Goal: Transaction & Acquisition: Purchase product/service

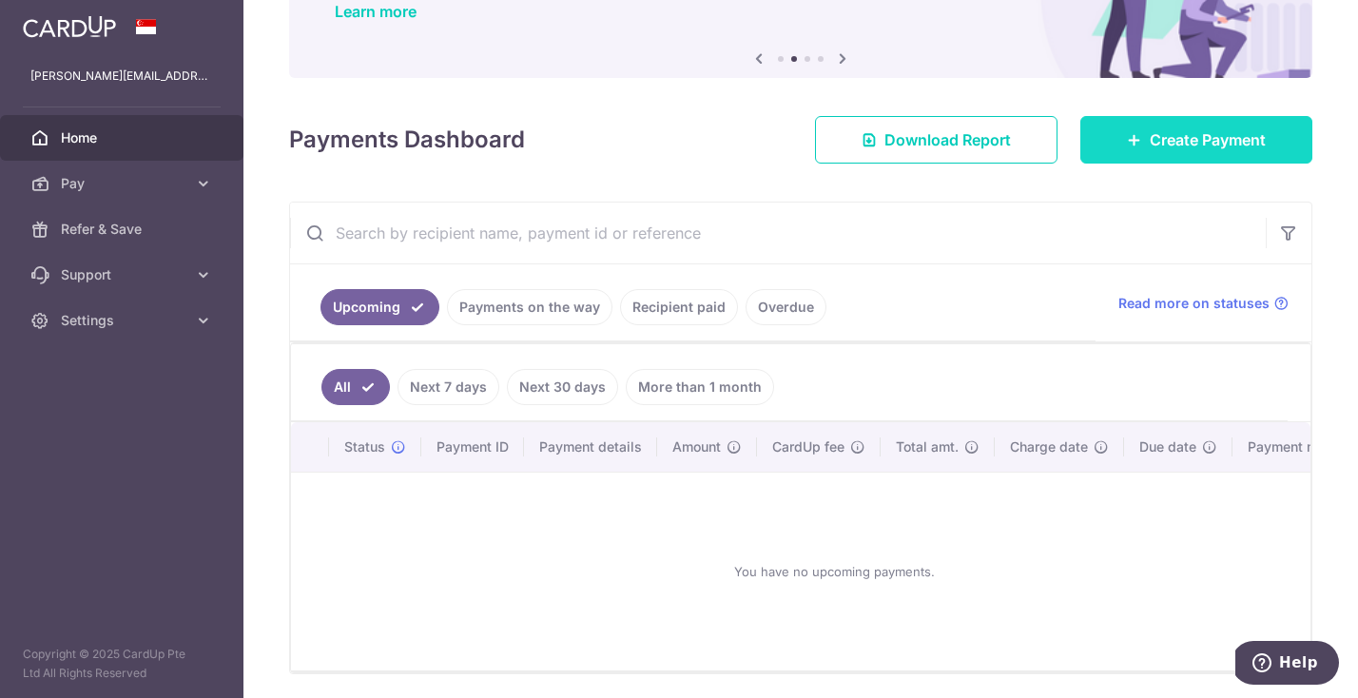
click at [1111, 135] on link "Create Payment" at bounding box center [1196, 140] width 232 height 48
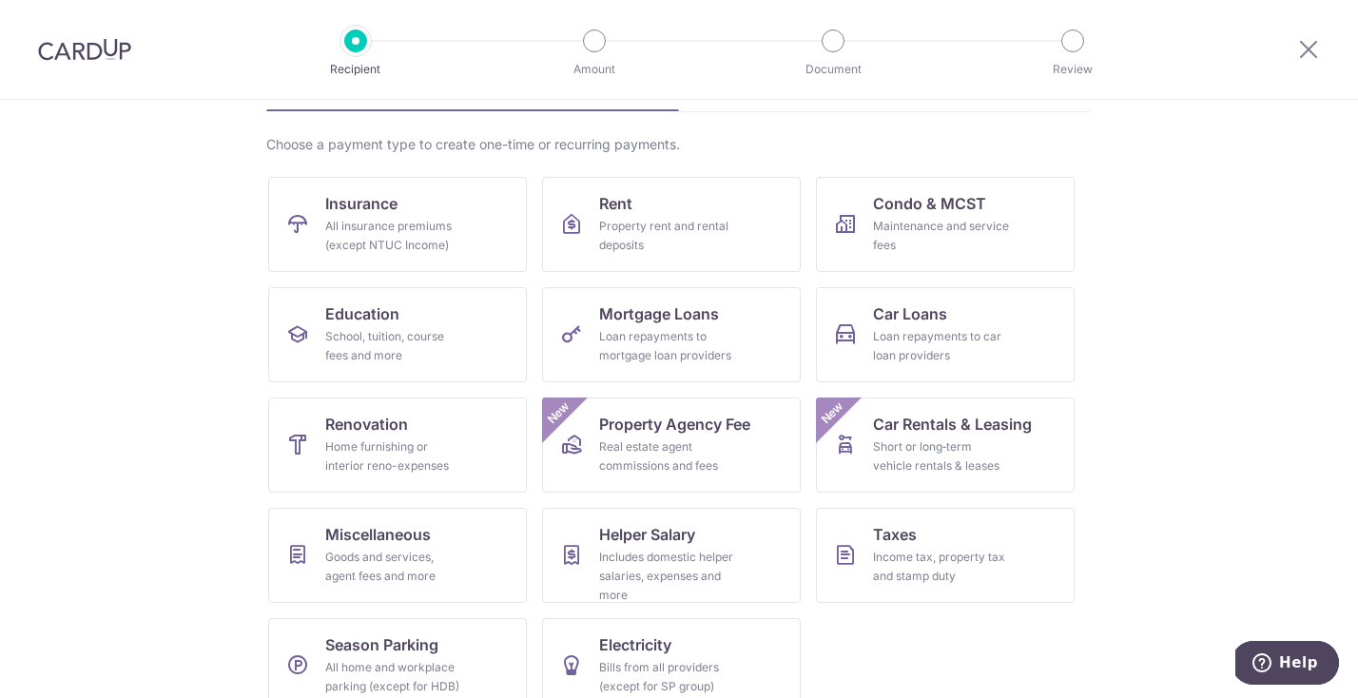
scroll to position [153, 0]
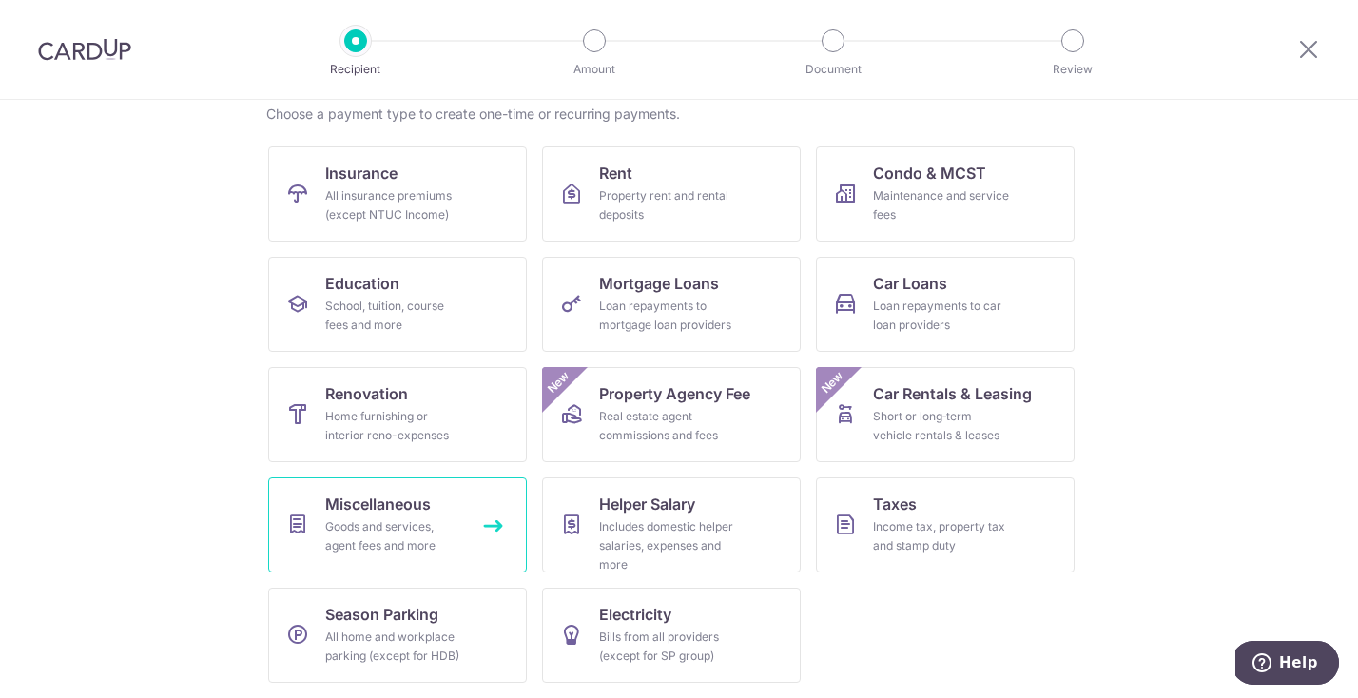
click at [385, 507] on span "Miscellaneous" at bounding box center [378, 504] width 106 height 23
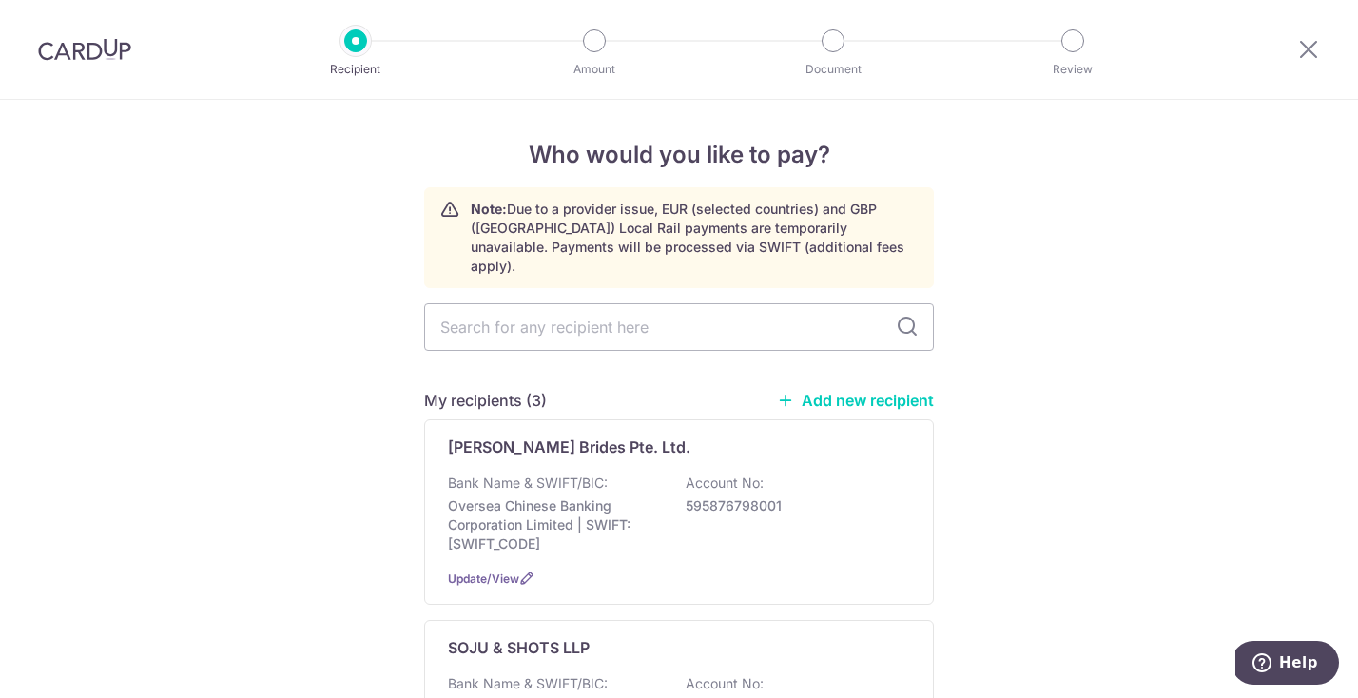
click at [897, 391] on link "Add new recipient" at bounding box center [855, 400] width 157 height 19
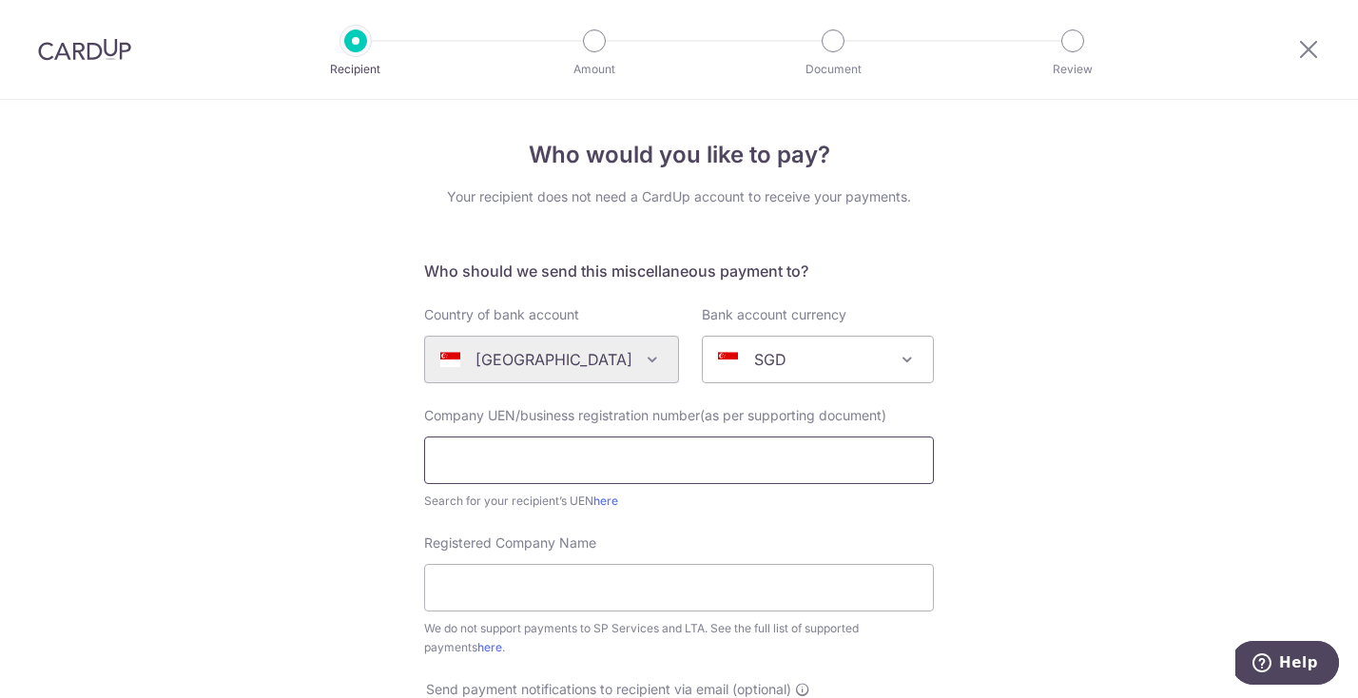
click at [648, 478] on input "text" at bounding box center [679, 461] width 510 height 48
type input "201943905D"
click at [757, 589] on input "Registered Company Name" at bounding box center [679, 588] width 510 height 48
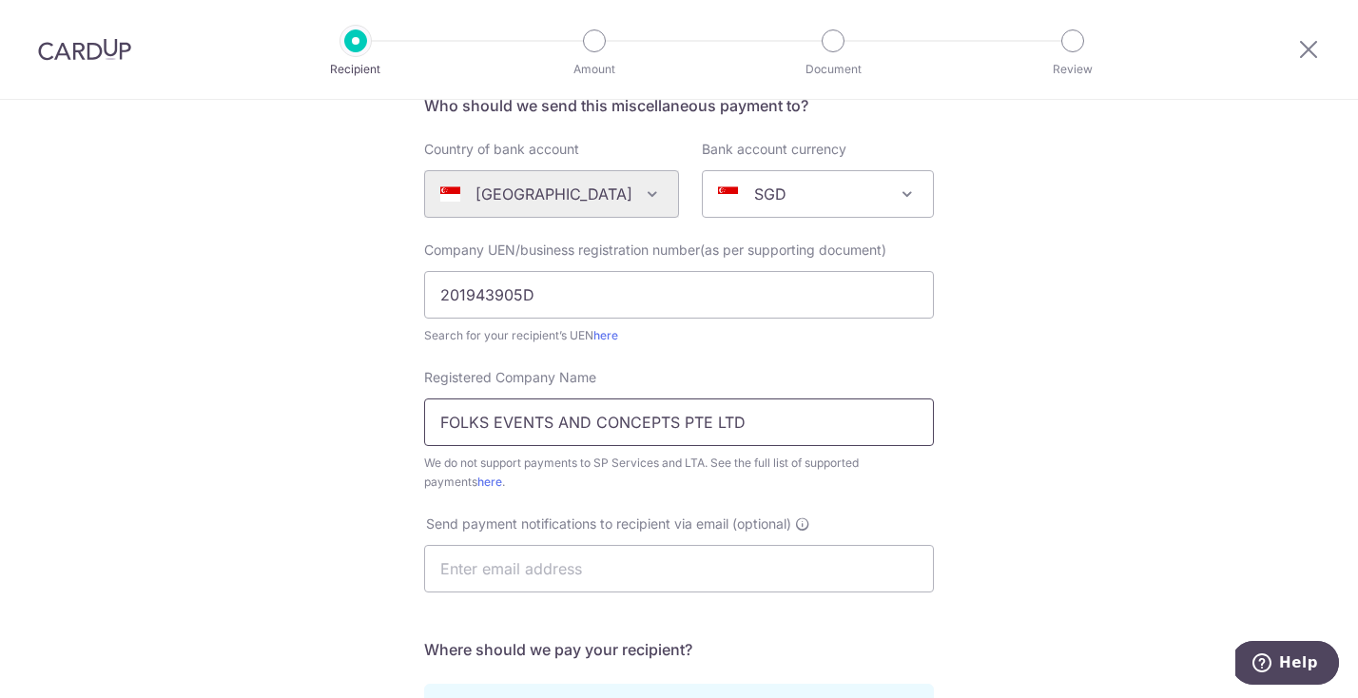
scroll to position [207, 0]
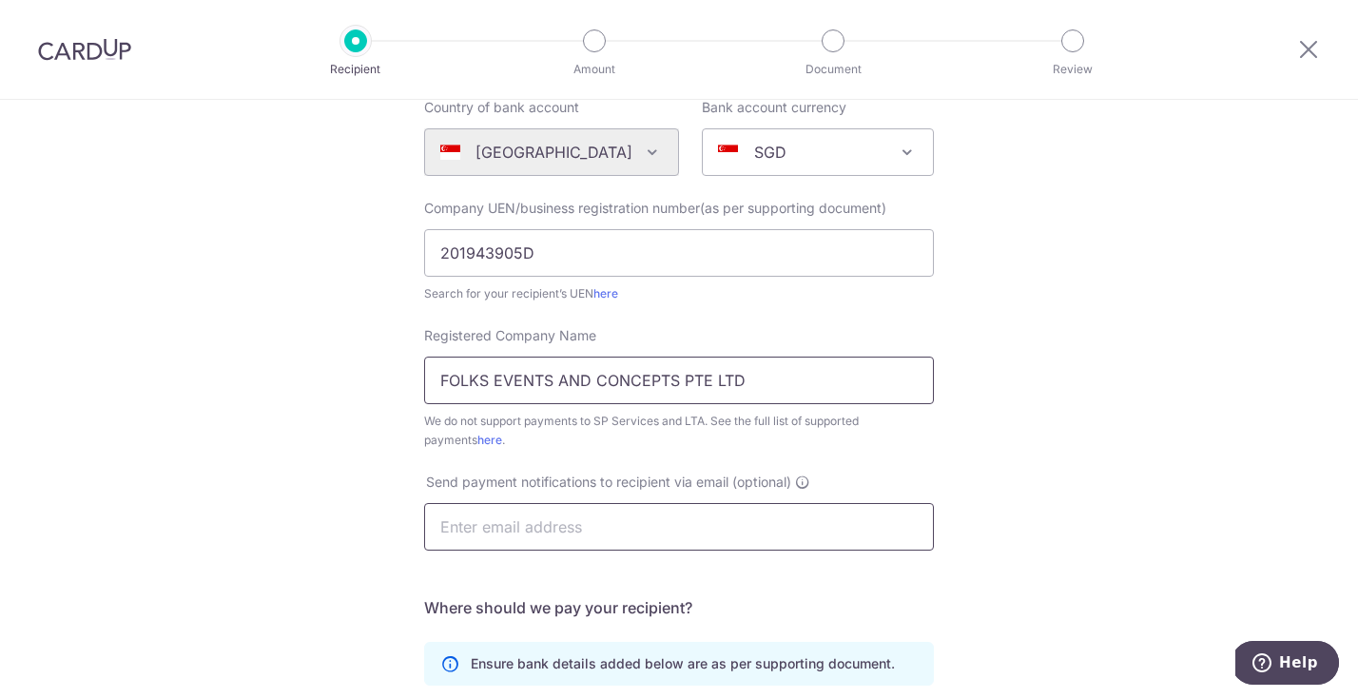
type input "FOLKS EVENTS AND CONCEPTS PTE LTD"
click at [707, 519] on input "text" at bounding box center [679, 527] width 510 height 48
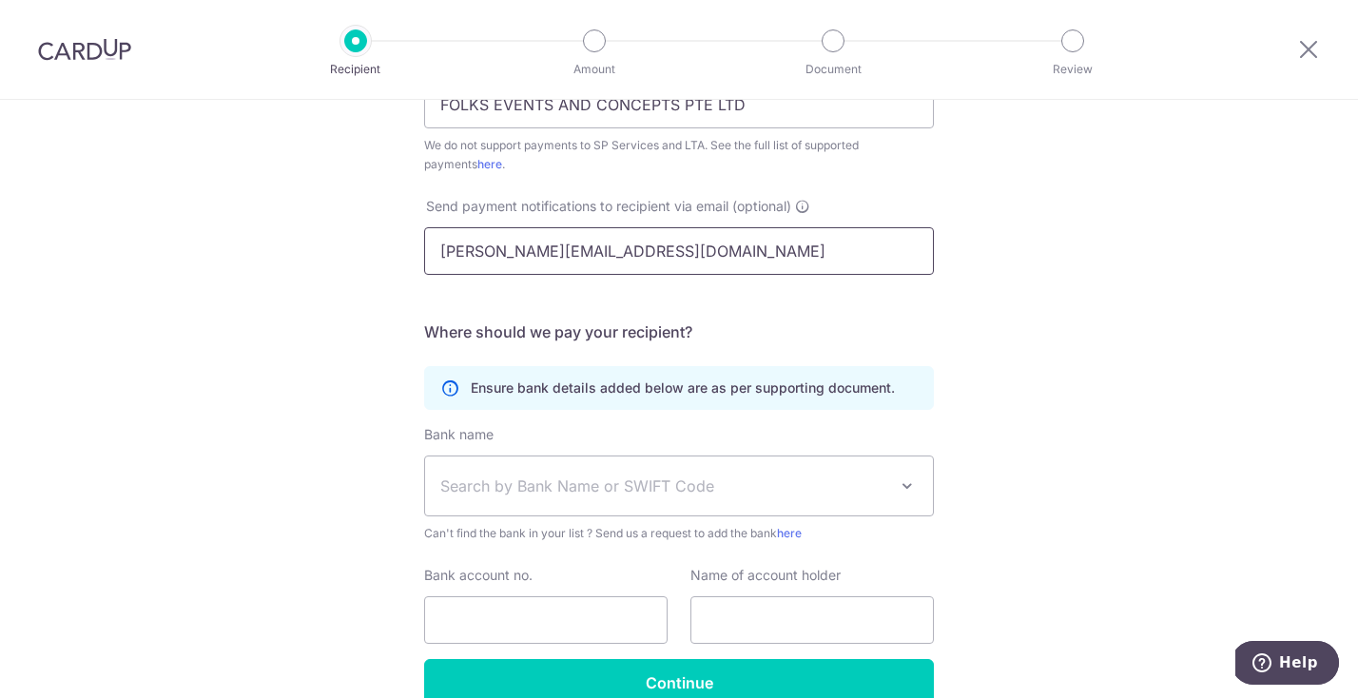
scroll to position [486, 0]
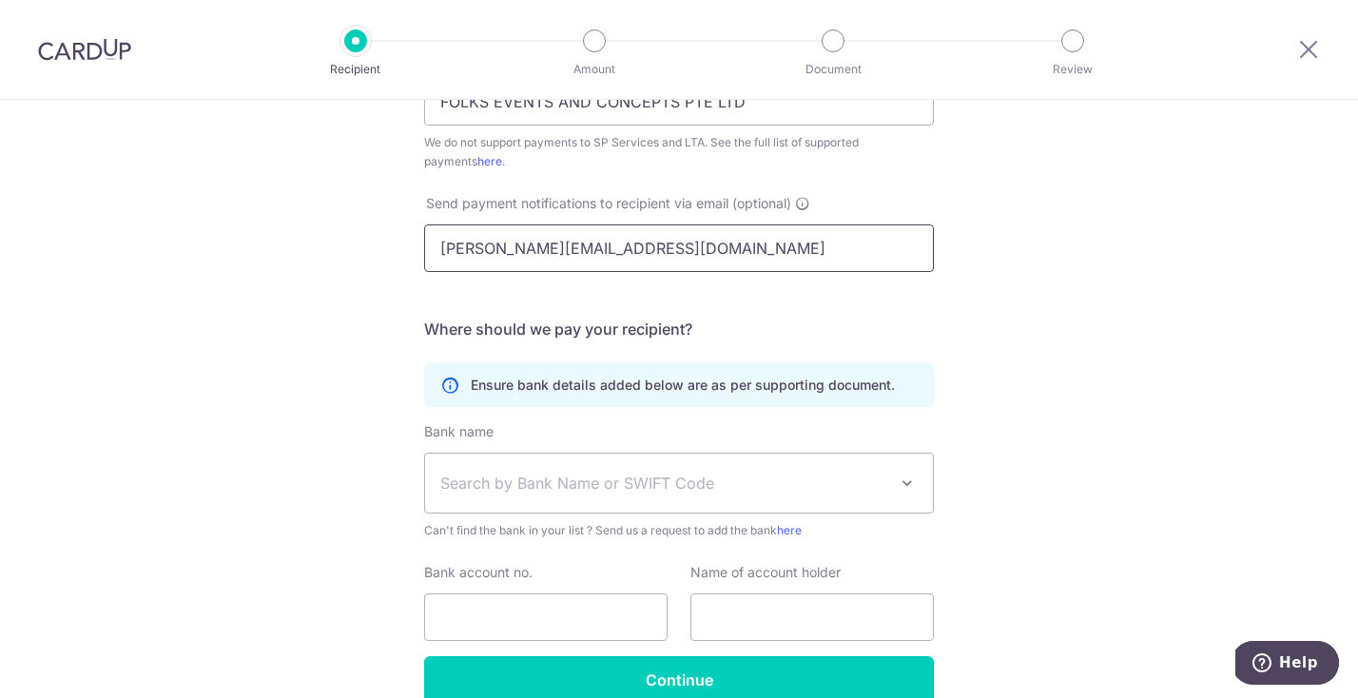
type input "shannon.seet.ming.en@gmail.com"
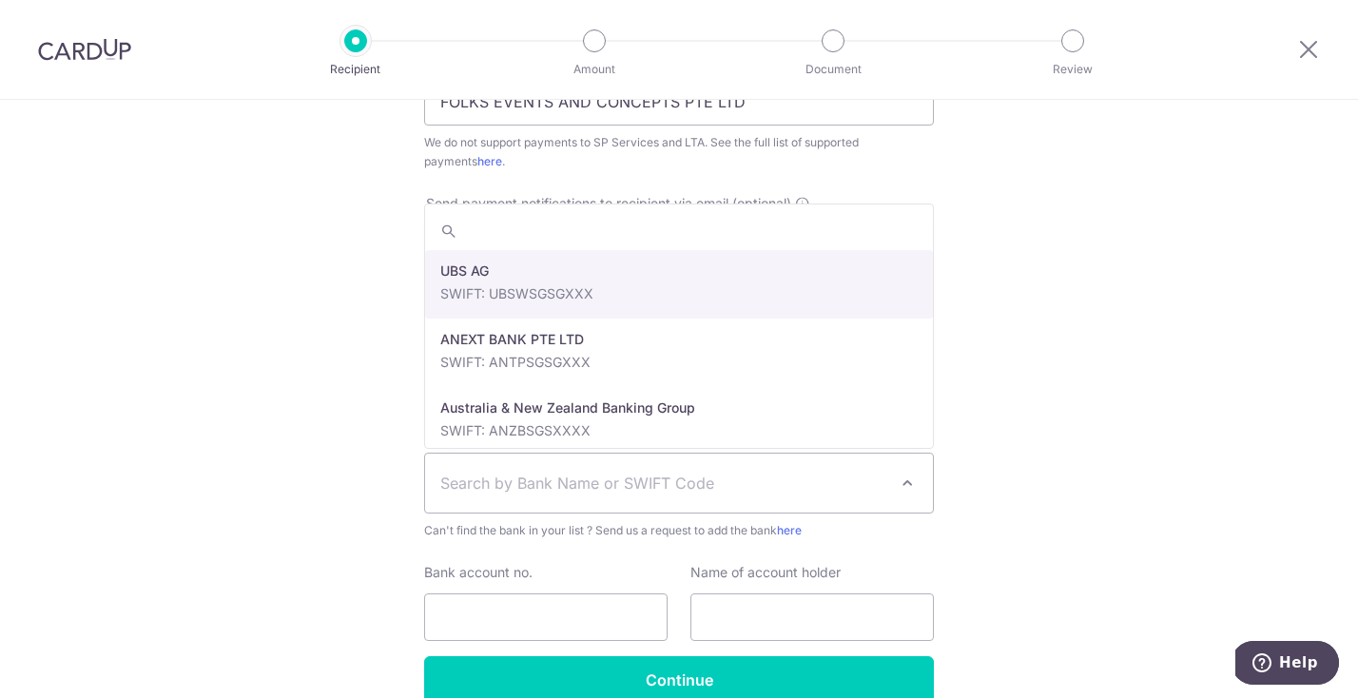
click at [712, 494] on span "Search by Bank Name or SWIFT Code" at bounding box center [663, 483] width 447 height 23
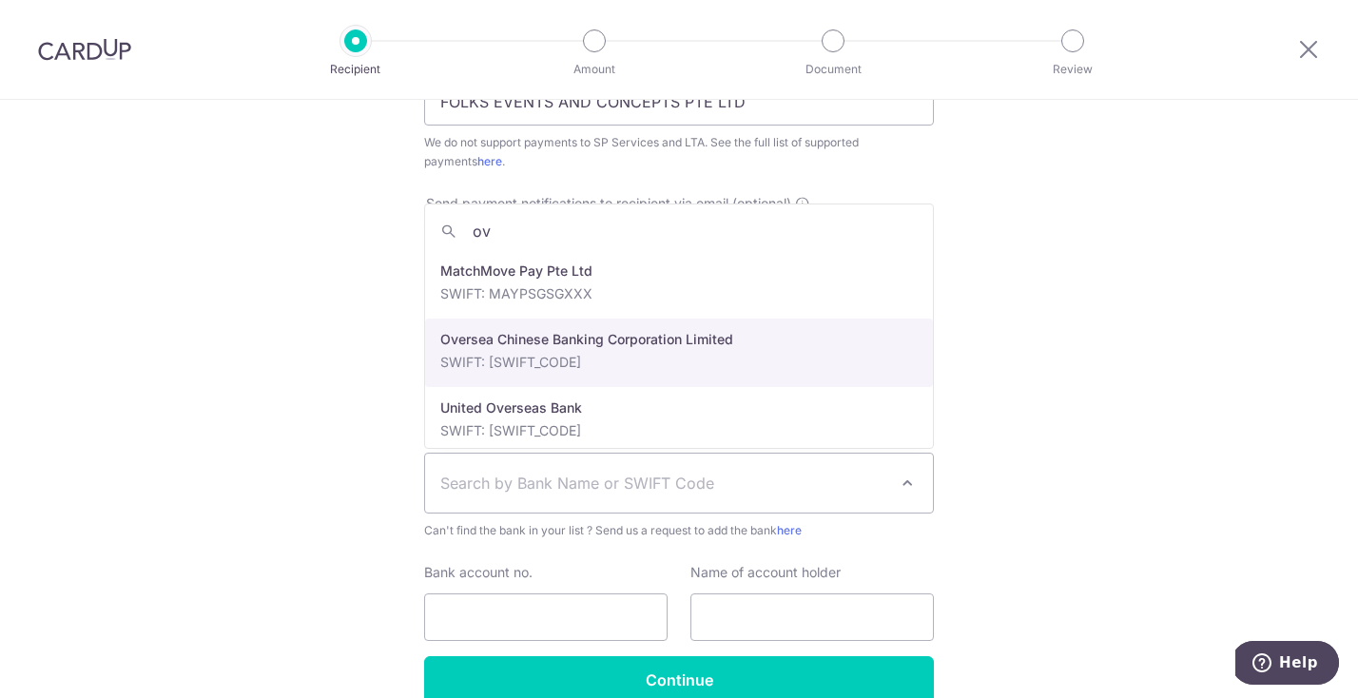
type input "ov"
select select "12"
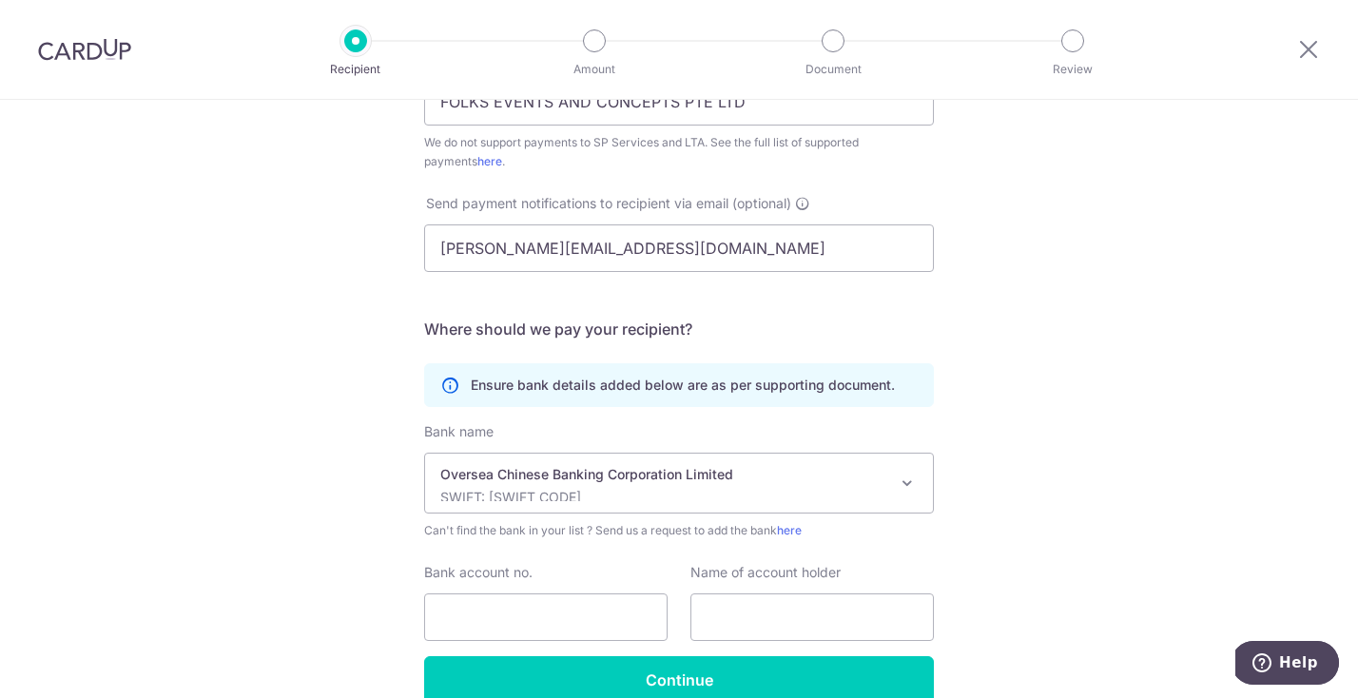
scroll to position [581, 0]
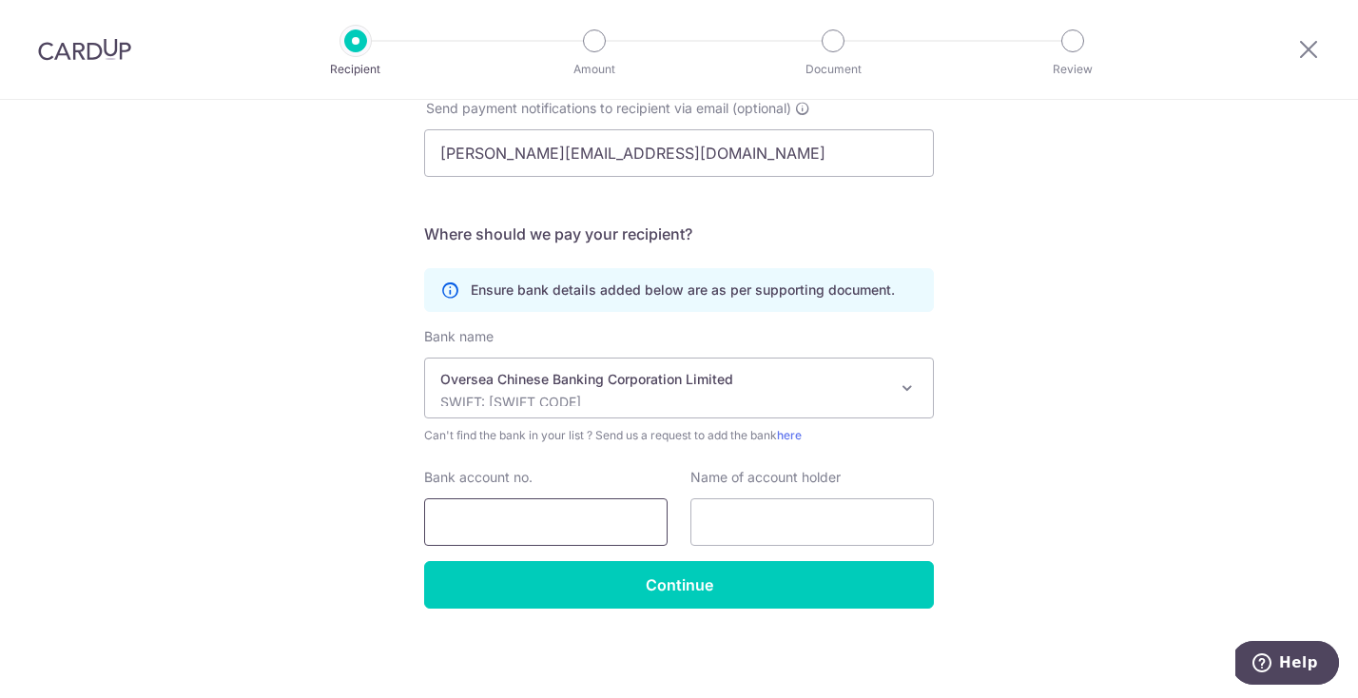
click at [621, 517] on input "Bank account no." at bounding box center [545, 522] width 243 height 48
type input "687871764001"
click at [805, 541] on input "text" at bounding box center [812, 522] width 243 height 48
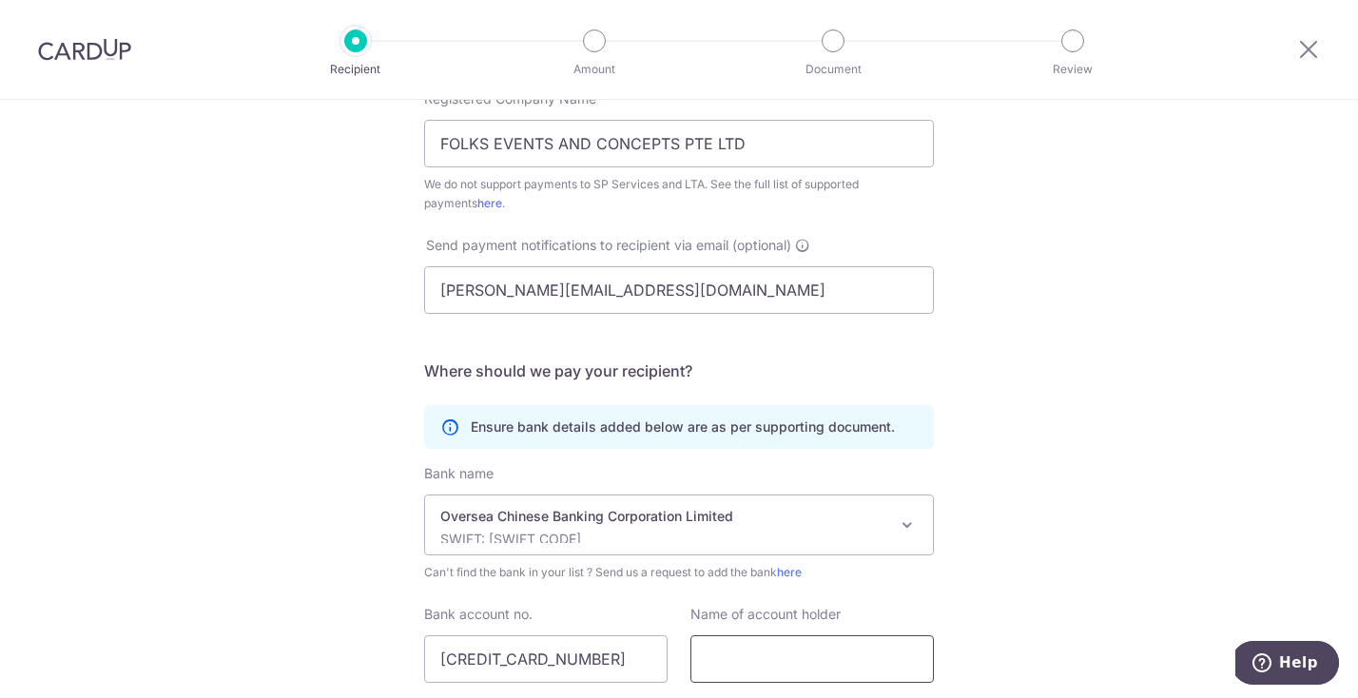
scroll to position [429, 0]
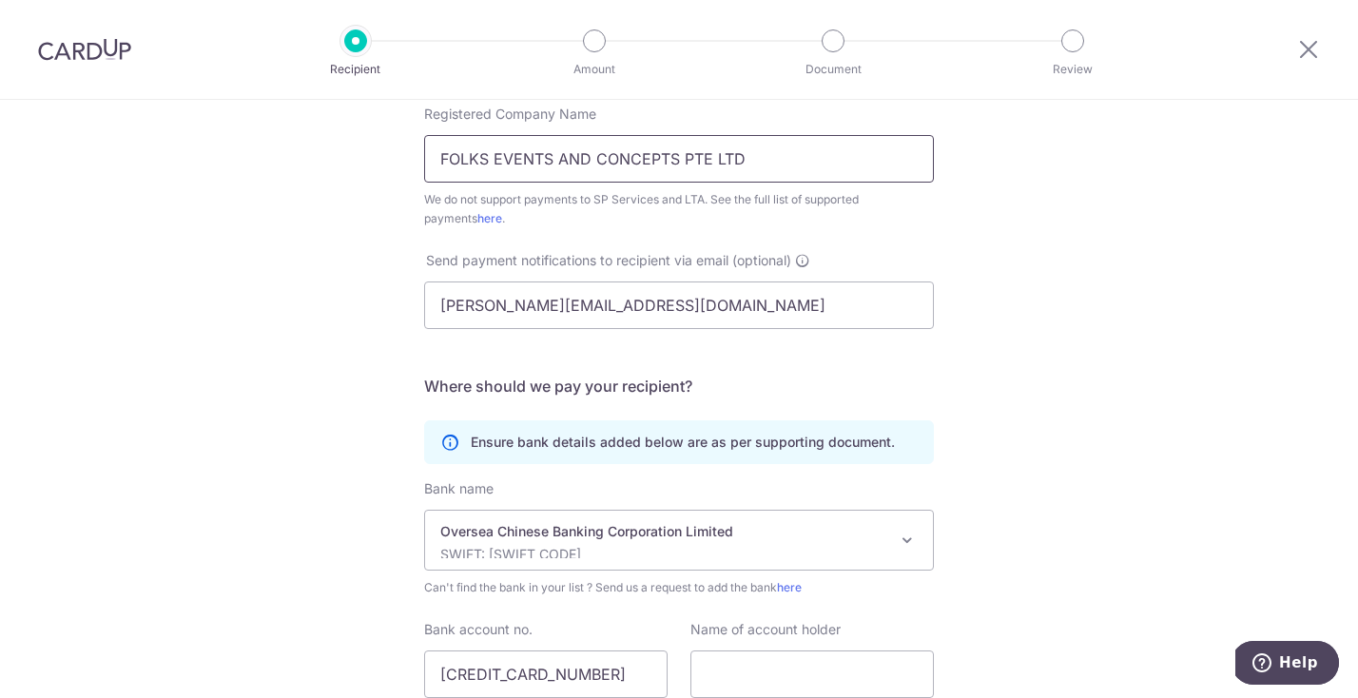
drag, startPoint x: 769, startPoint y: 154, endPoint x: 430, endPoint y: 162, distance: 339.6
click at [430, 162] on input "FOLKS EVENTS AND CONCEPTS PTE LTD" at bounding box center [679, 159] width 510 height 48
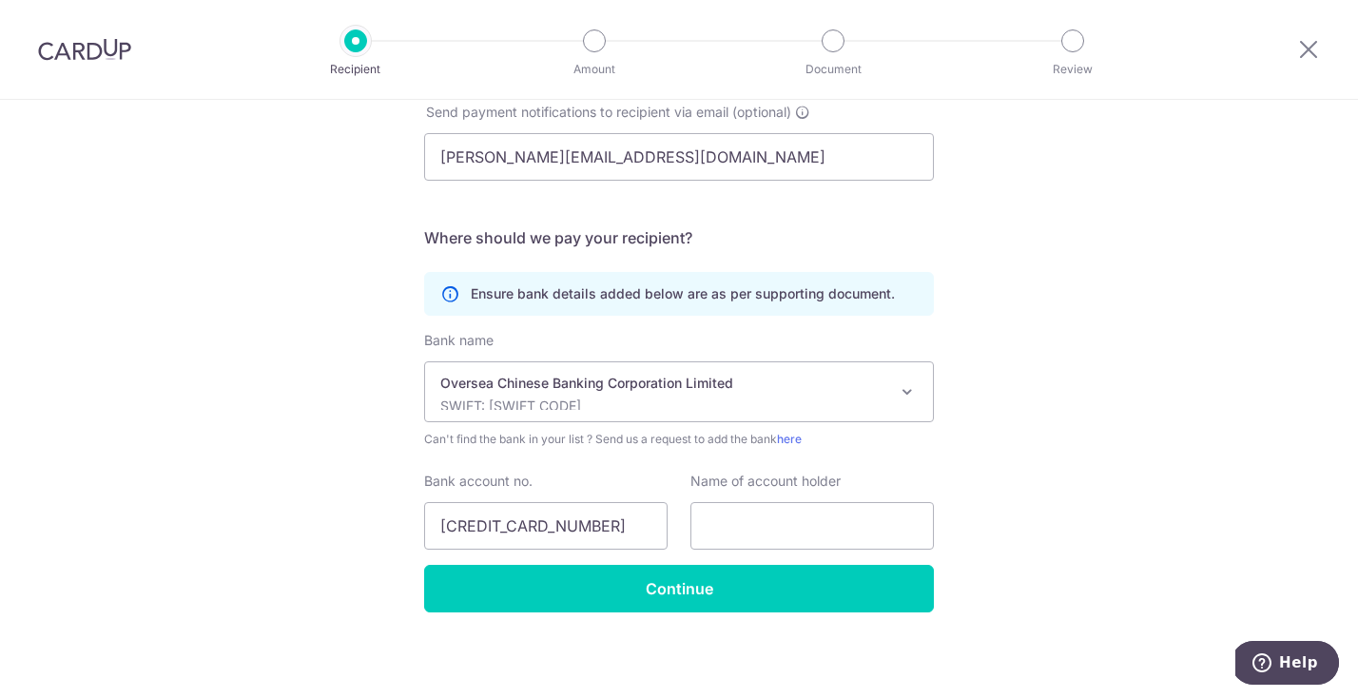
scroll to position [581, 0]
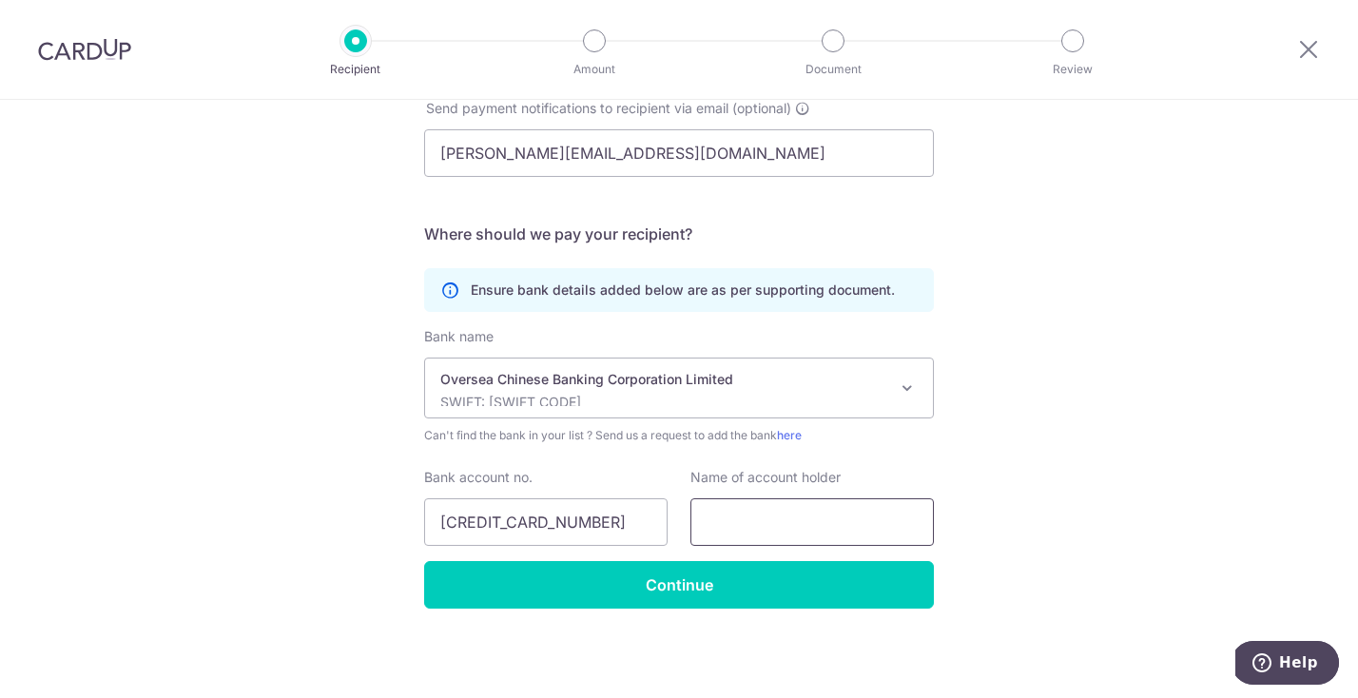
click at [765, 509] on input "text" at bounding box center [812, 522] width 243 height 48
paste input "FOLKS EVENTS AND CONCEPTS PTE LTD"
type input "FOLKS EVENTS AND CONCEPTS PTE LTD"
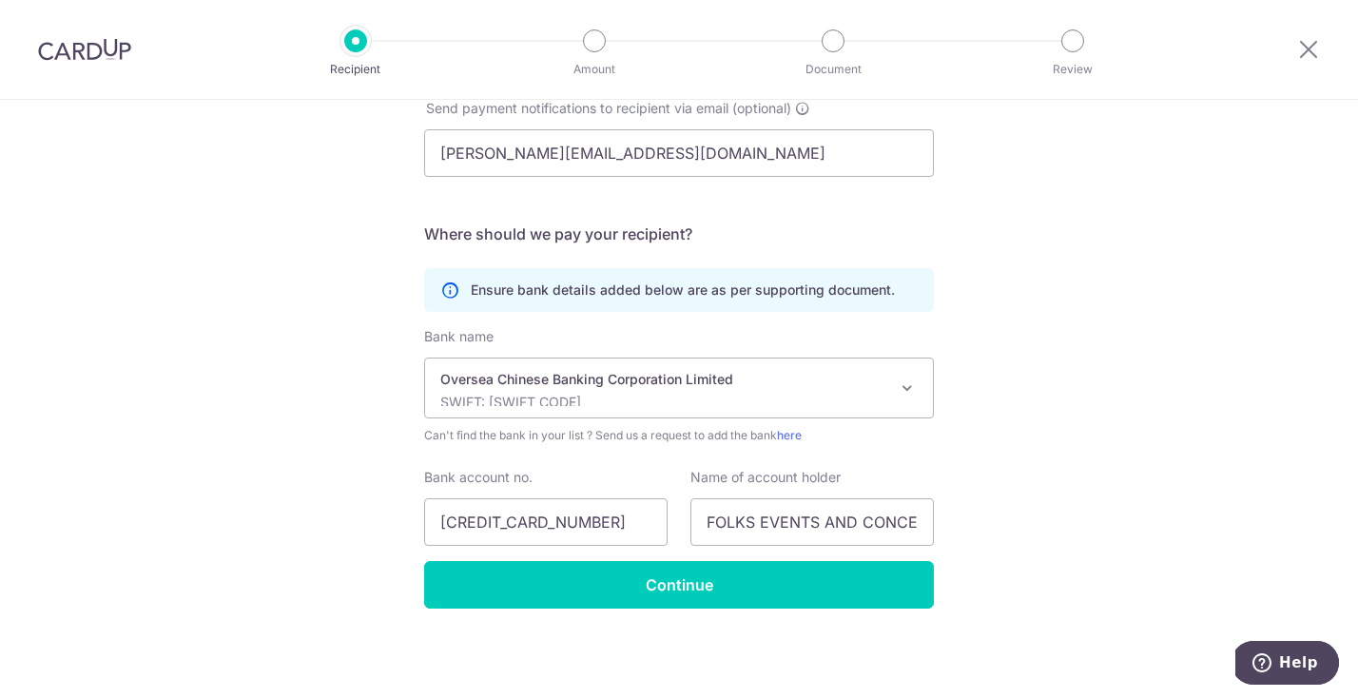
click at [1005, 477] on div "Who would you like to pay? Your recipient does not need a CardUp account to rec…" at bounding box center [679, 108] width 1358 height 1179
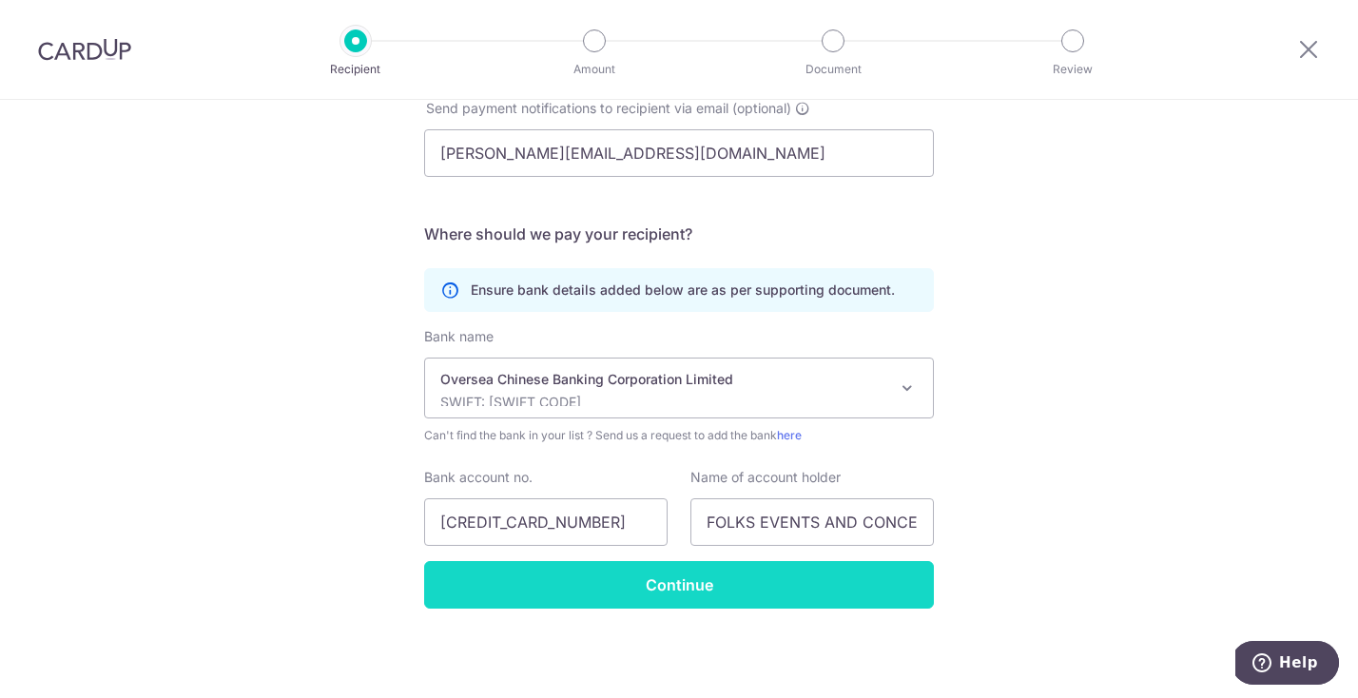
click at [826, 583] on input "Continue" at bounding box center [679, 585] width 510 height 48
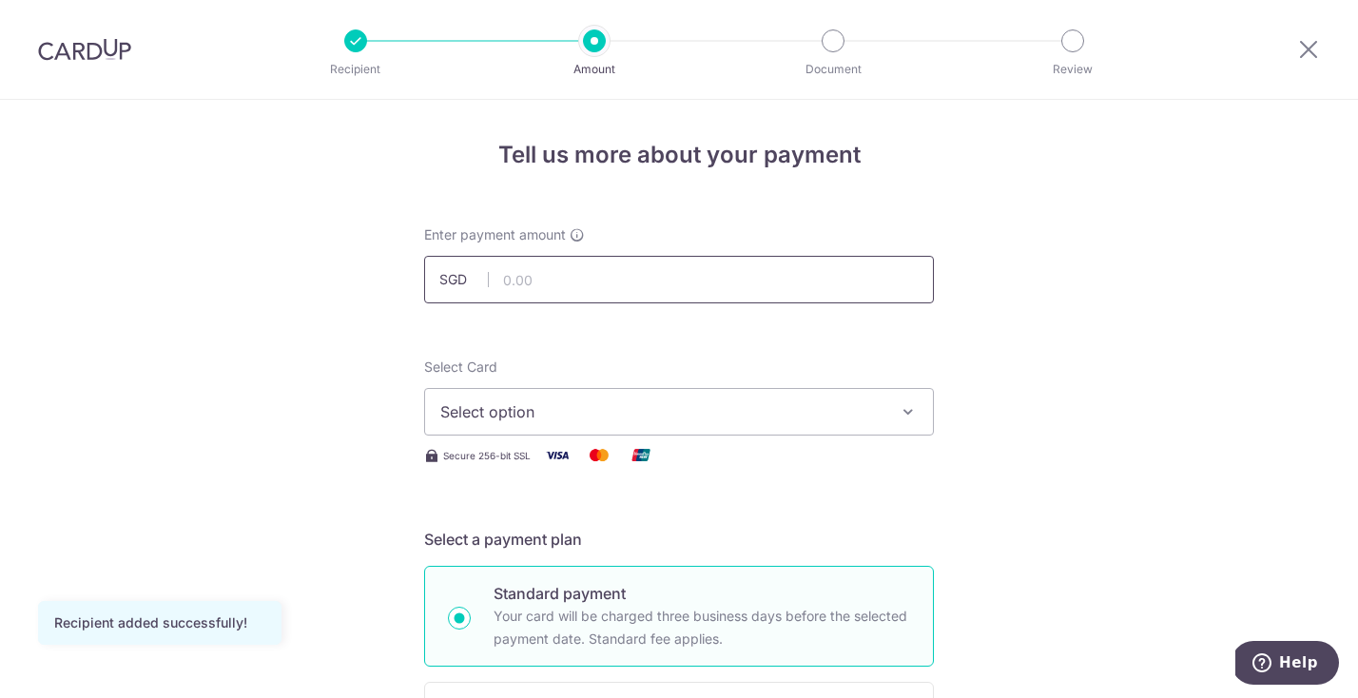
click at [763, 281] on input "text" at bounding box center [679, 280] width 510 height 48
type input "3,300.00"
click at [697, 398] on button "Select option" at bounding box center [679, 412] width 510 height 48
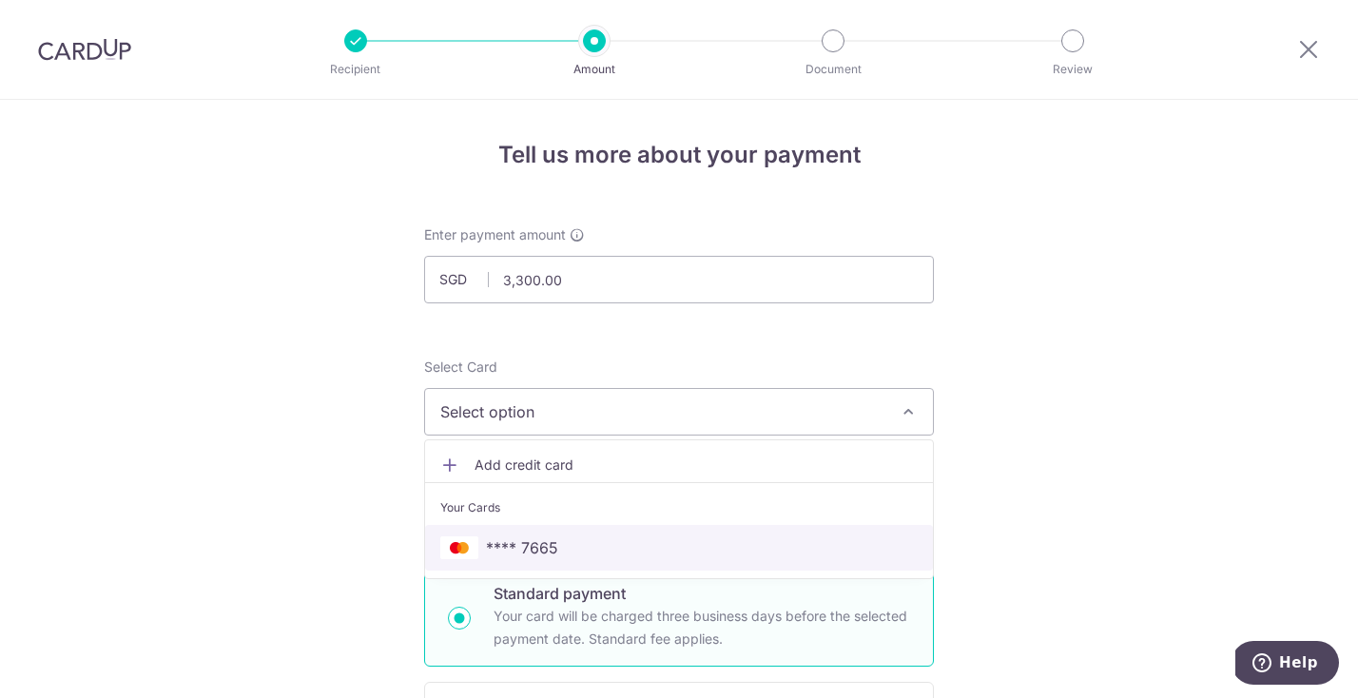
click at [617, 537] on span "**** 7665" at bounding box center [678, 547] width 477 height 23
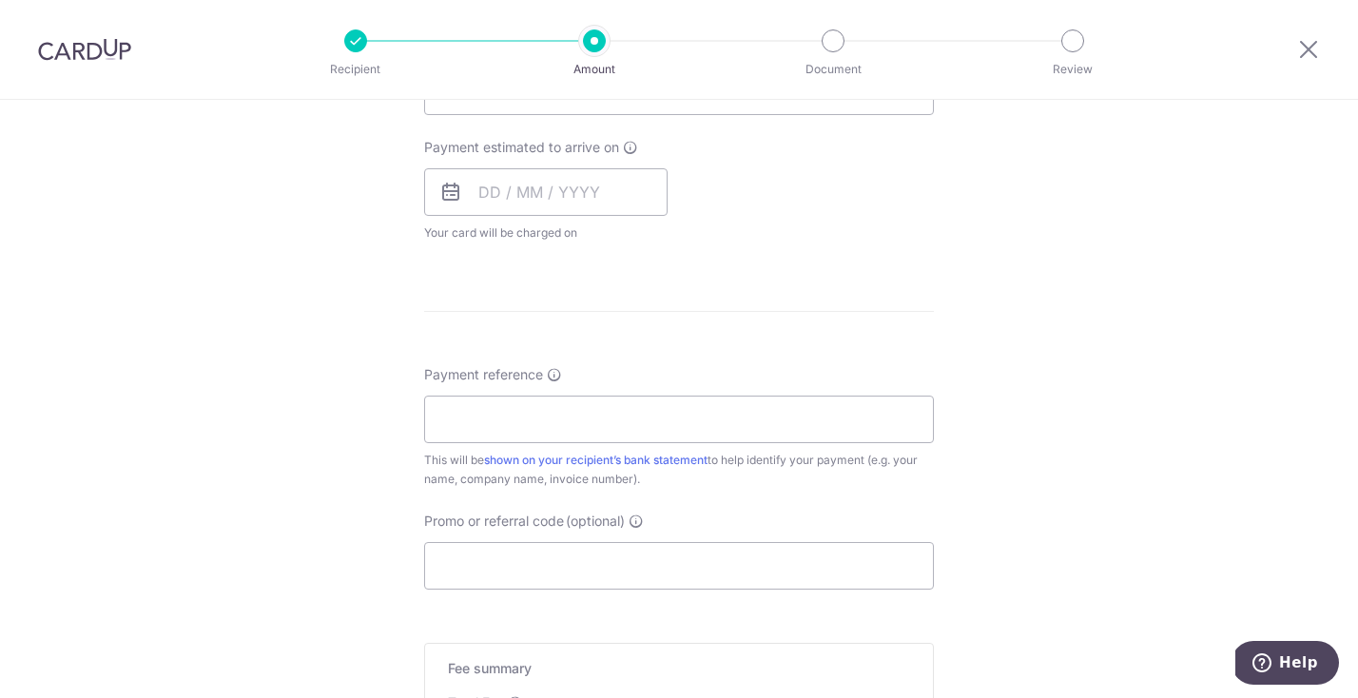
scroll to position [844, 0]
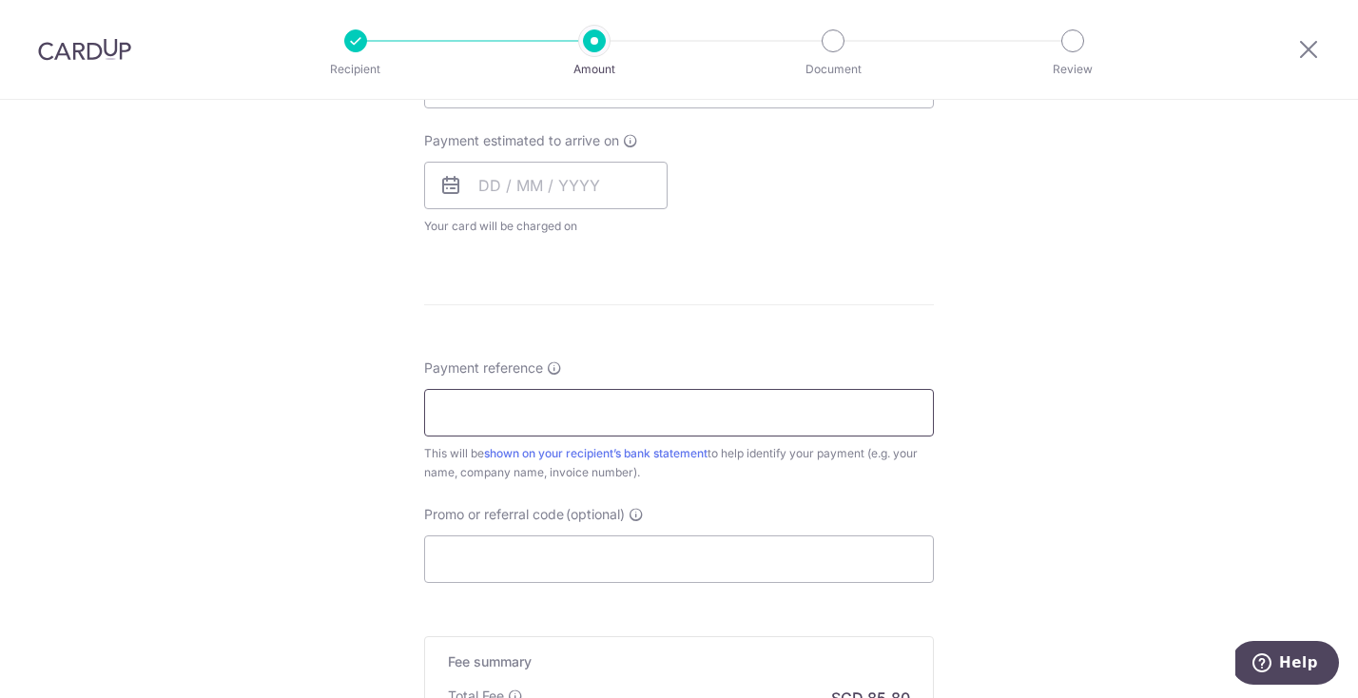
click at [625, 412] on input "Payment reference" at bounding box center [679, 413] width 510 height 48
type input "Shannon and Yi Zhao"
click at [516, 533] on div "Promo or referral code (optional) The discounted fee will be shown on the revie…" at bounding box center [679, 544] width 510 height 78
click at [515, 566] on input "Promo or referral code (optional)" at bounding box center [679, 559] width 510 height 48
paste input "OFF225"
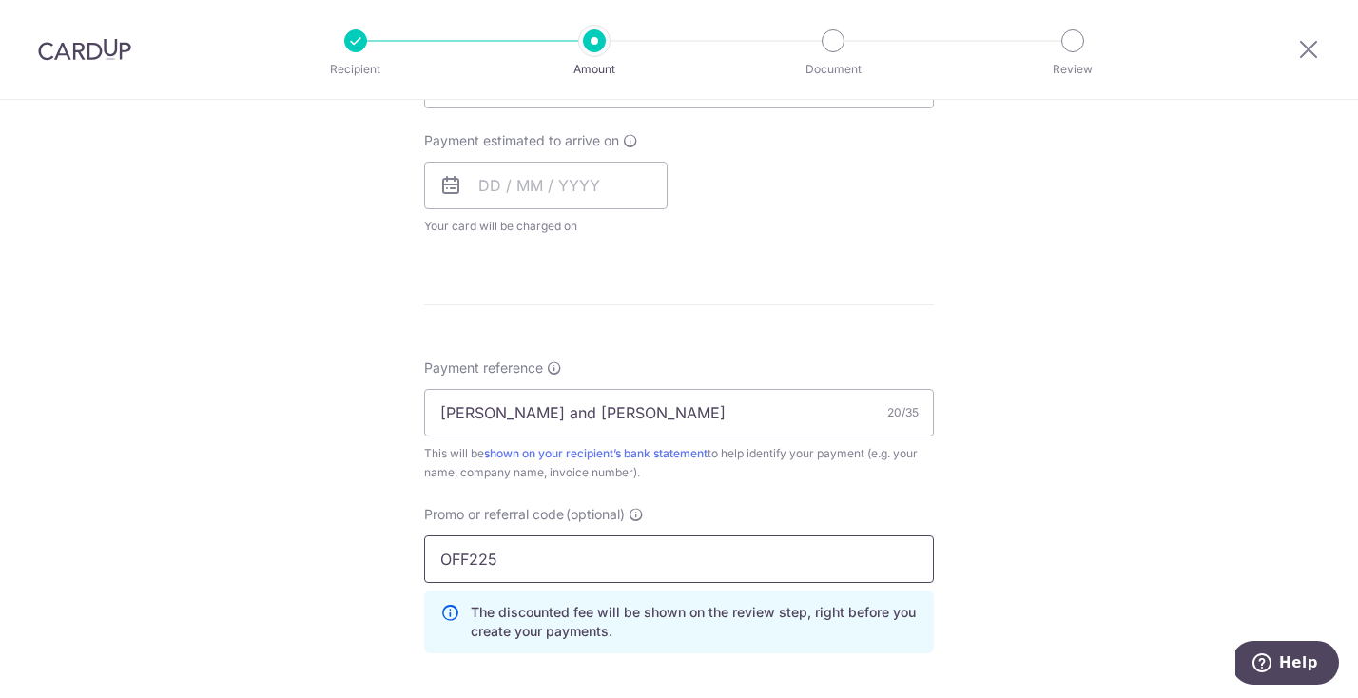
type input "OFF225"
click at [883, 516] on div "Promo or referral code (optional) OFF225 The discounted fee will be shown on th…" at bounding box center [679, 579] width 510 height 148
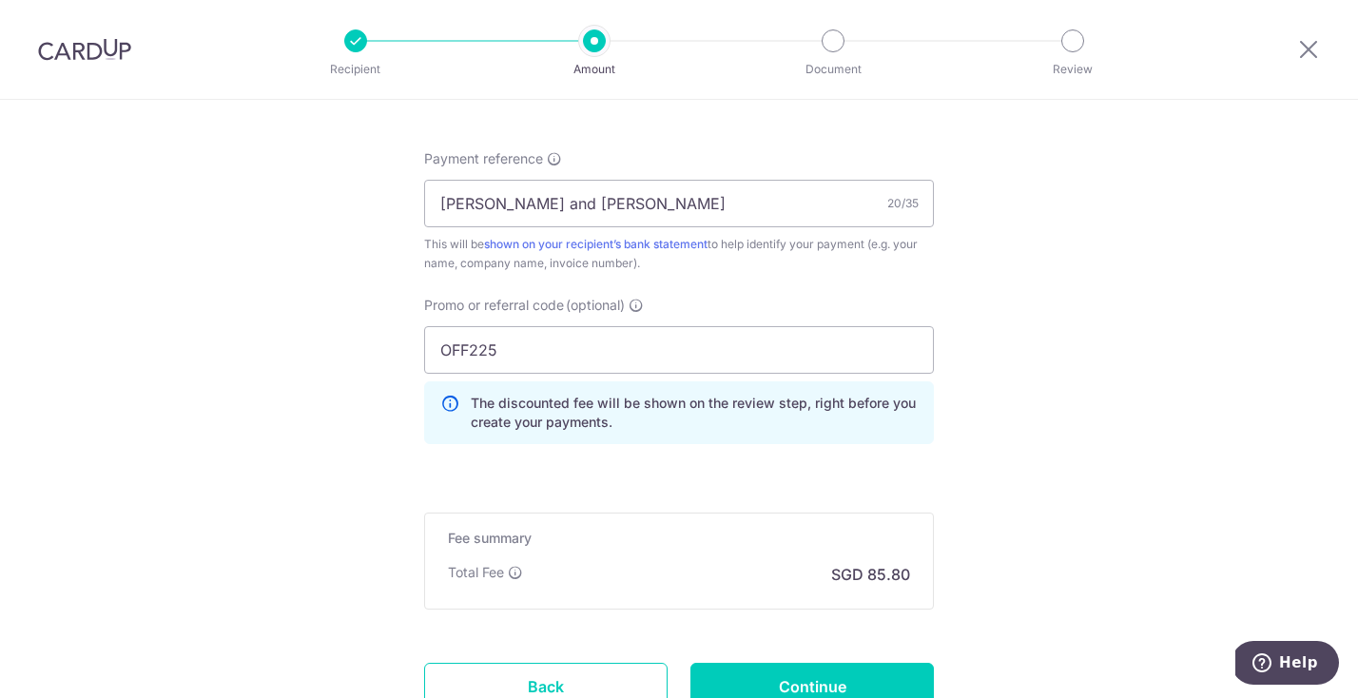
scroll to position [1208, 0]
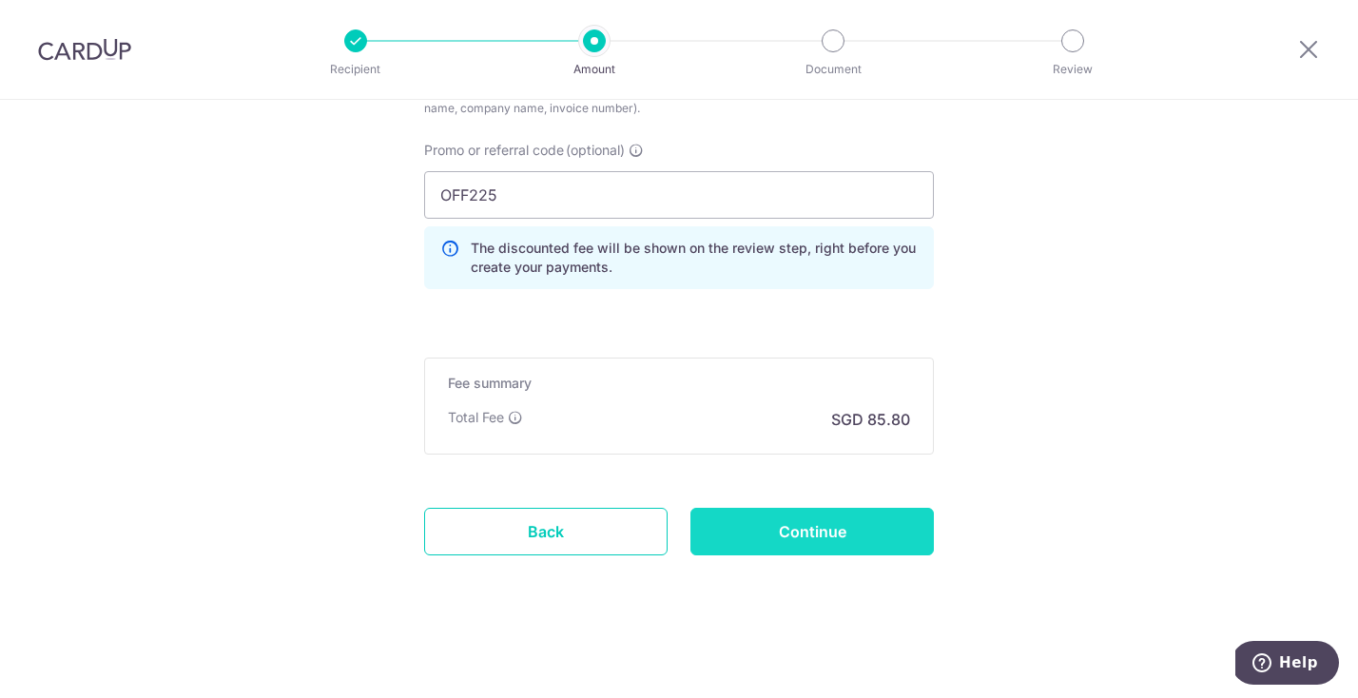
click at [854, 530] on input "Continue" at bounding box center [812, 532] width 243 height 48
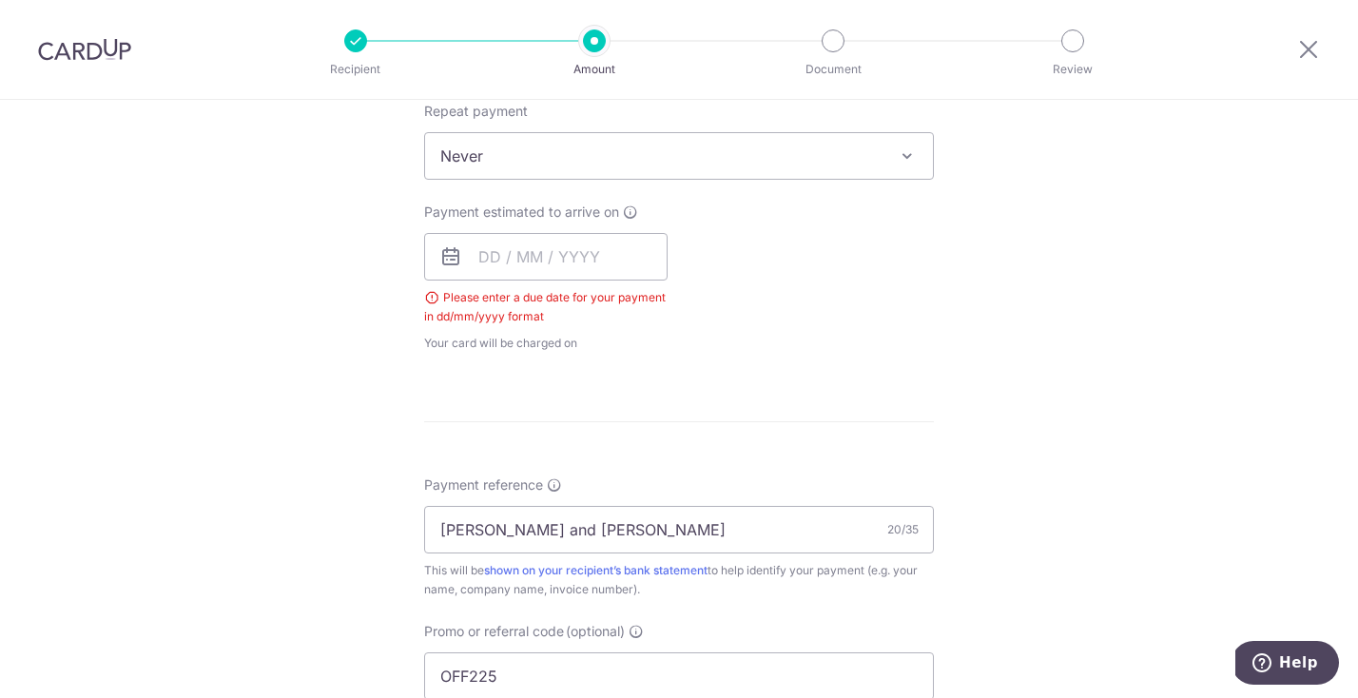
scroll to position [760, 0]
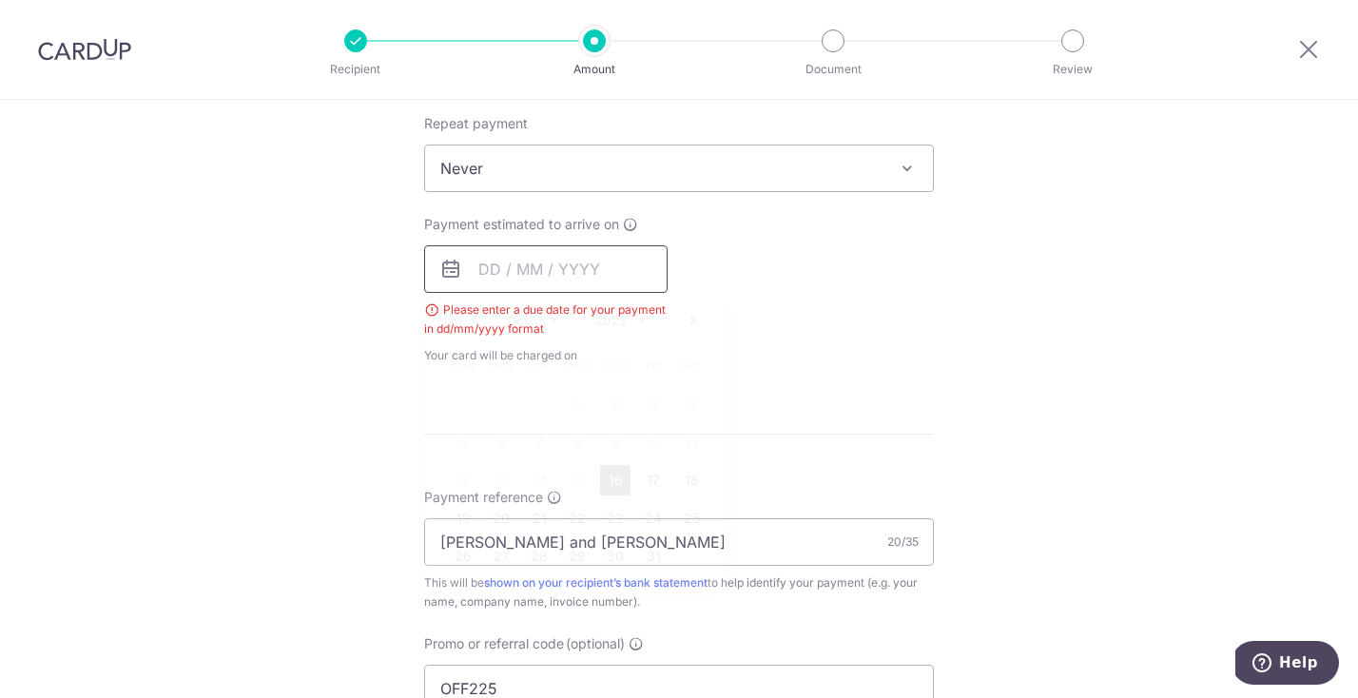
click at [530, 282] on input "text" at bounding box center [545, 269] width 243 height 48
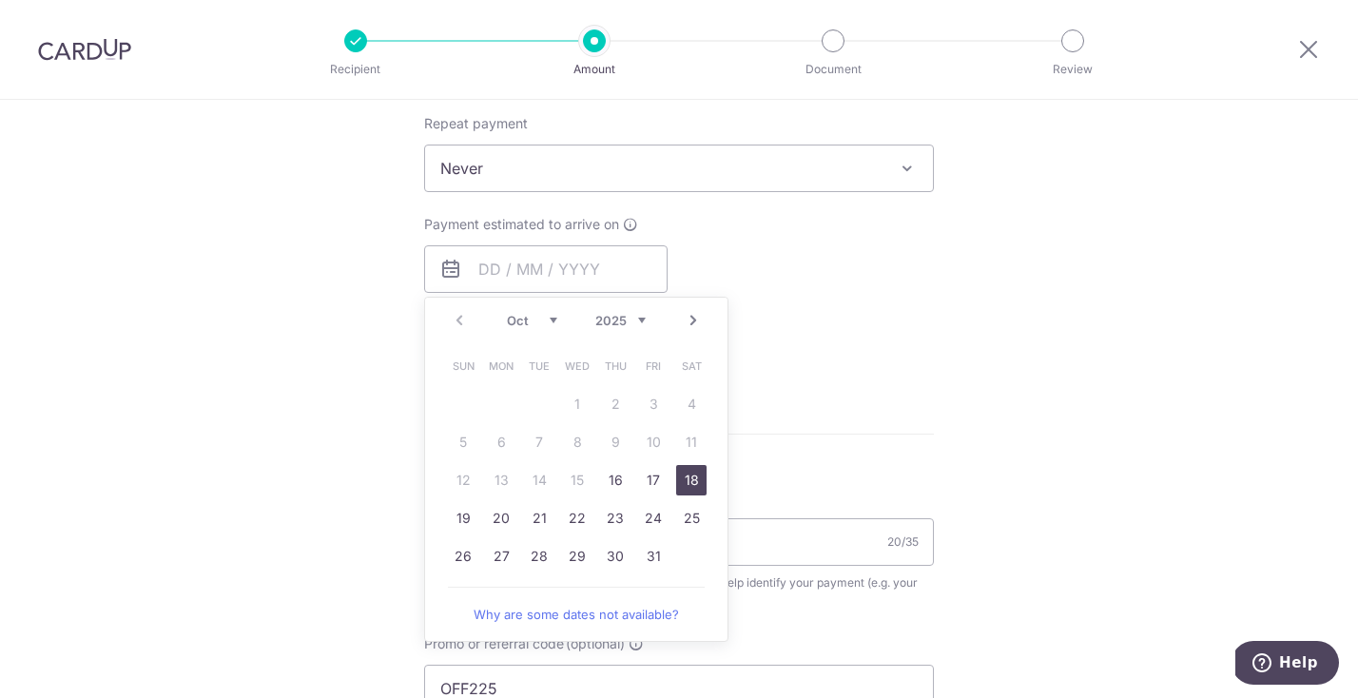
click at [694, 485] on link "18" at bounding box center [691, 480] width 30 height 30
type input "[DATE]"
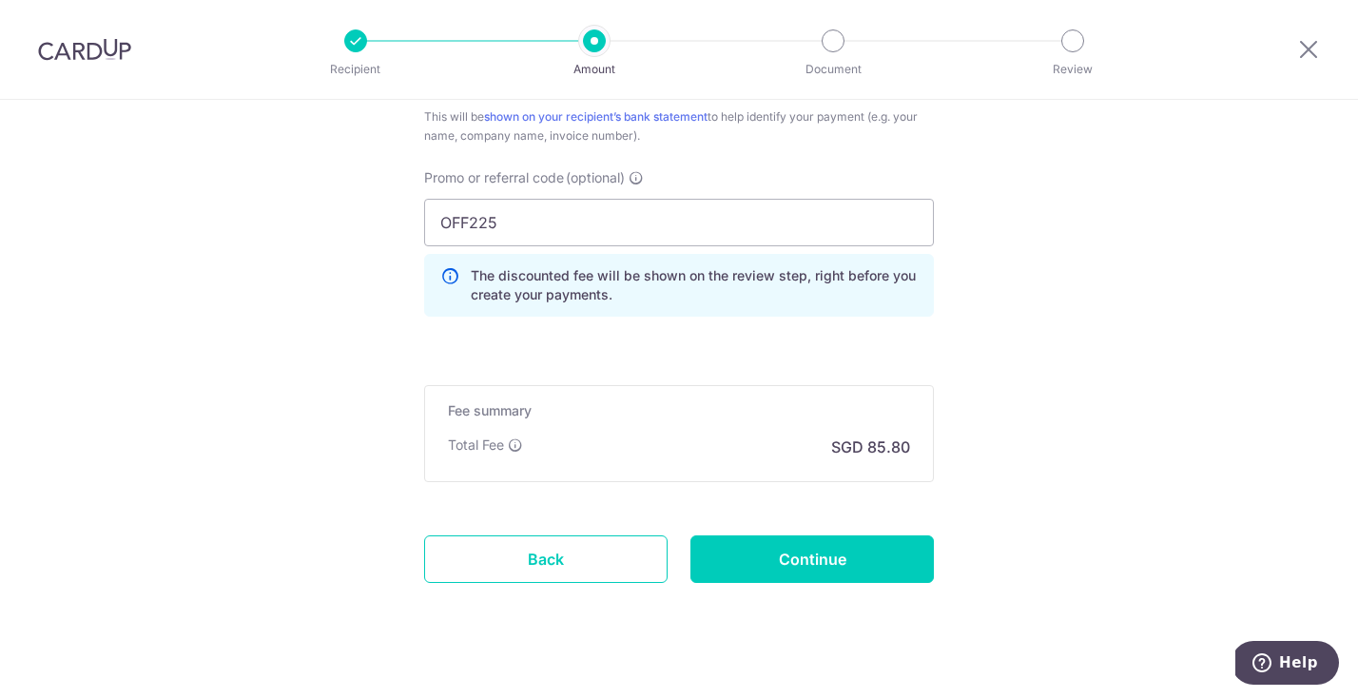
scroll to position [1286, 0]
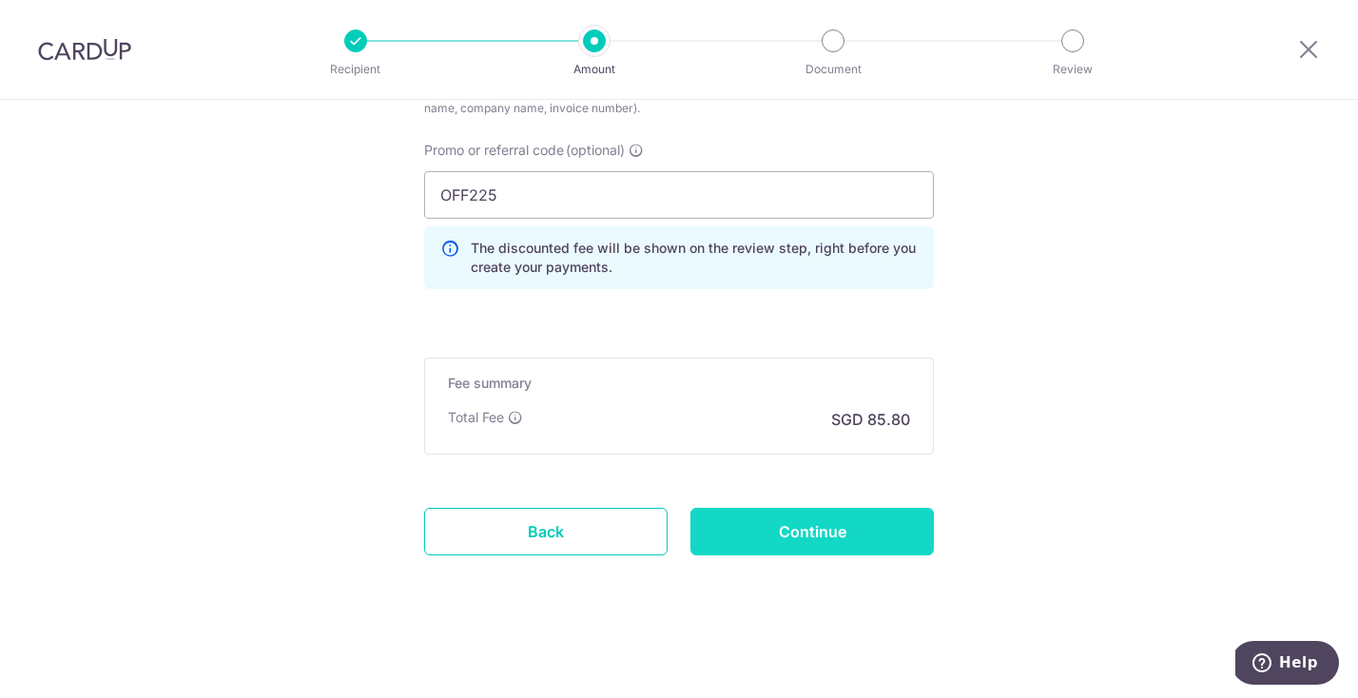
click at [878, 524] on input "Continue" at bounding box center [812, 532] width 243 height 48
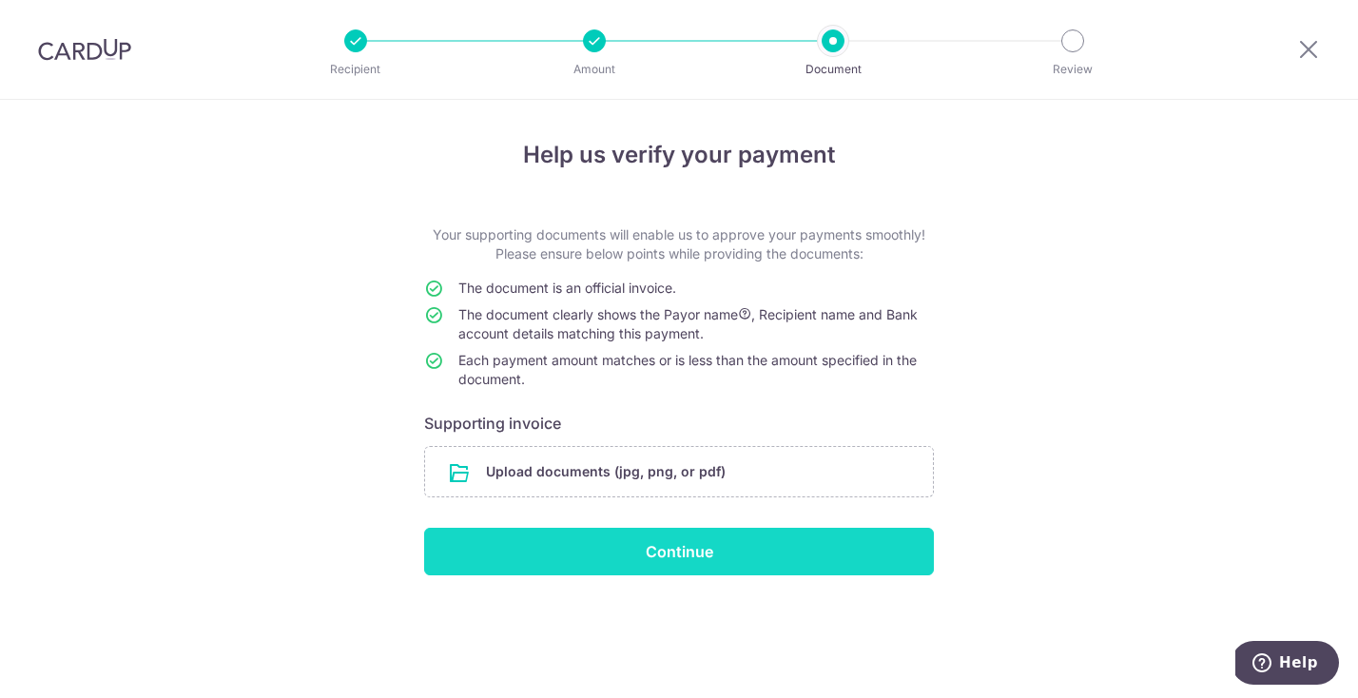
click at [867, 551] on input "Continue" at bounding box center [679, 552] width 510 height 48
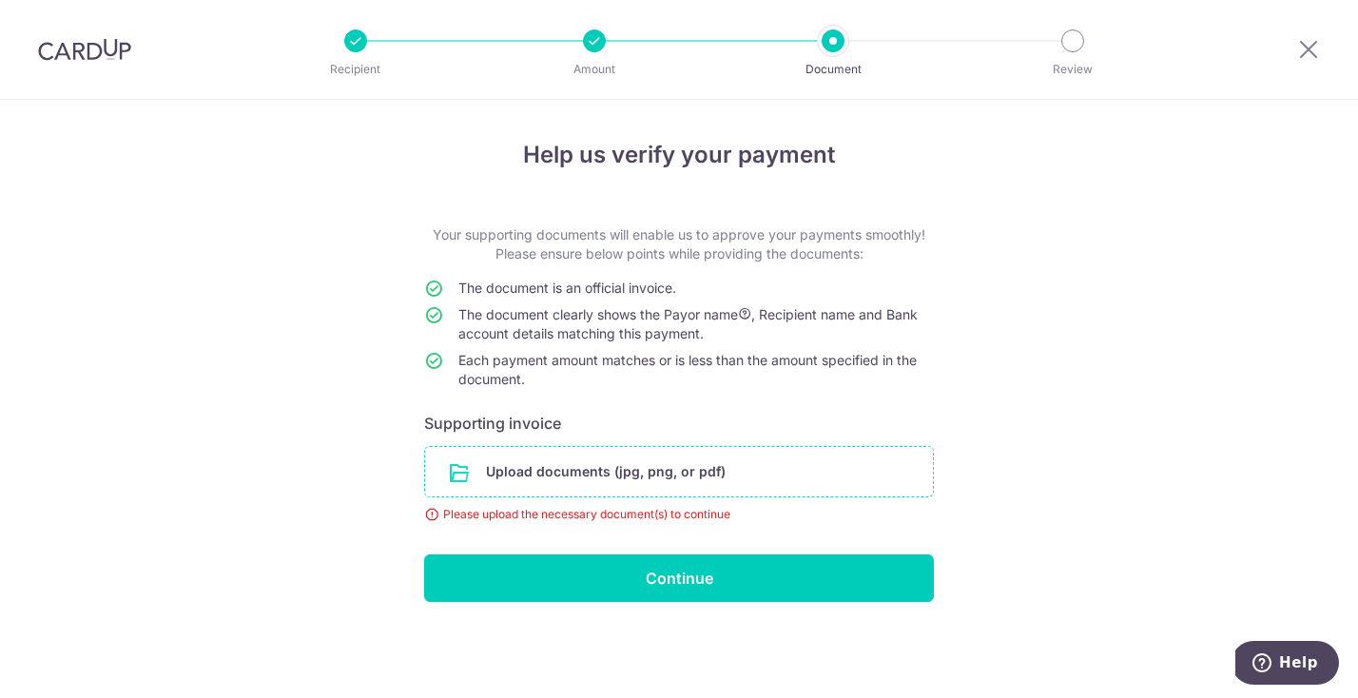
click at [650, 461] on input "file" at bounding box center [679, 471] width 508 height 49
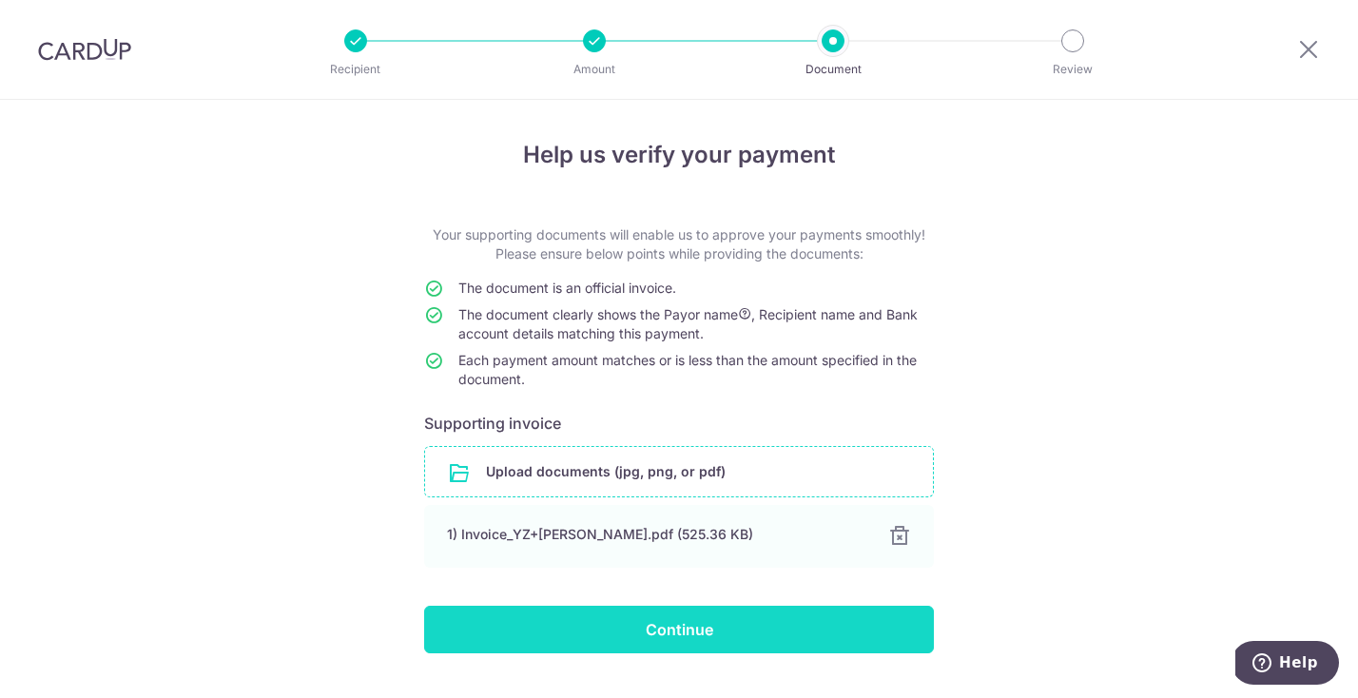
click at [805, 609] on input "Continue" at bounding box center [679, 630] width 510 height 48
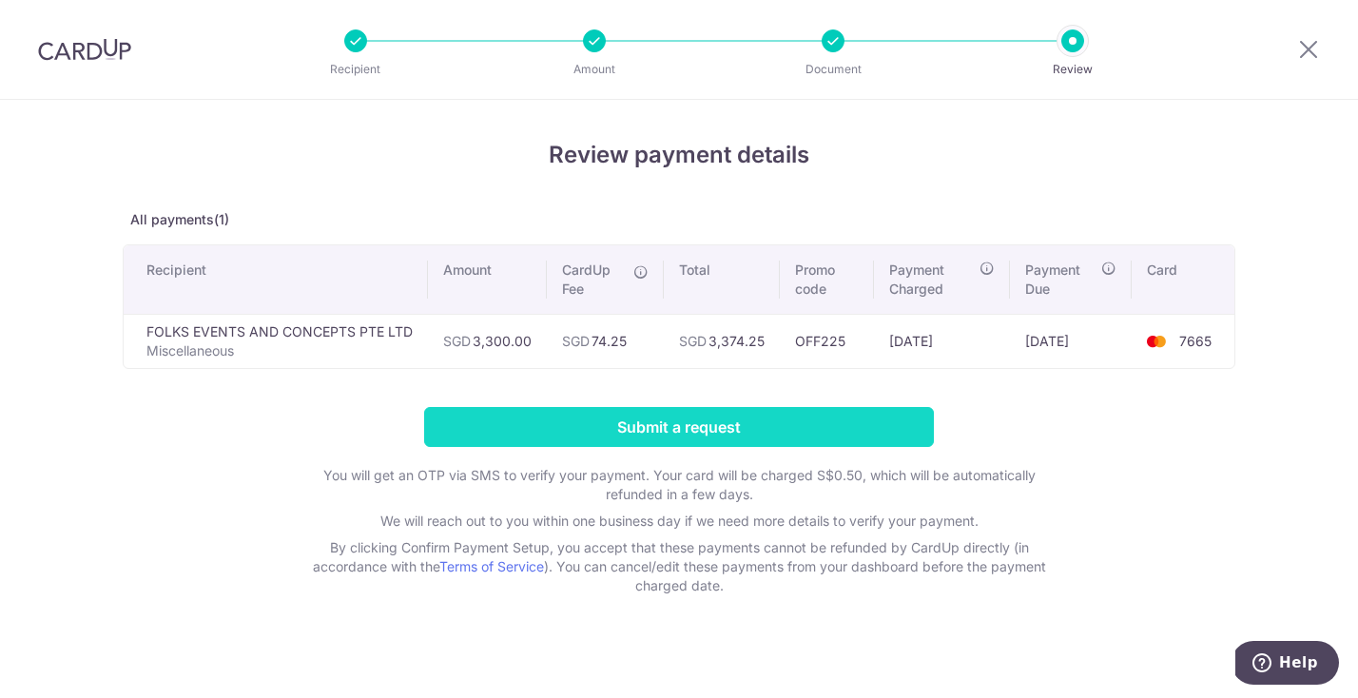
click at [847, 438] on input "Submit a request" at bounding box center [679, 427] width 510 height 40
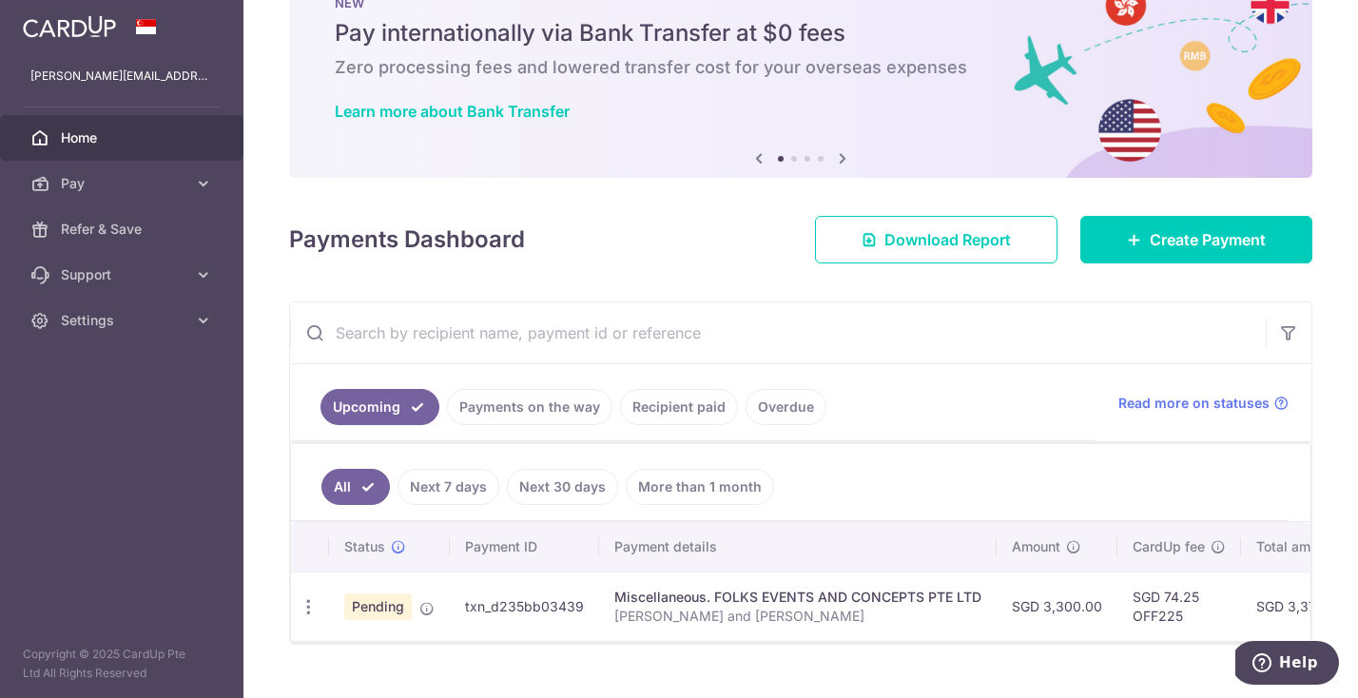
scroll to position [102, 0]
